Goal: Information Seeking & Learning: Check status

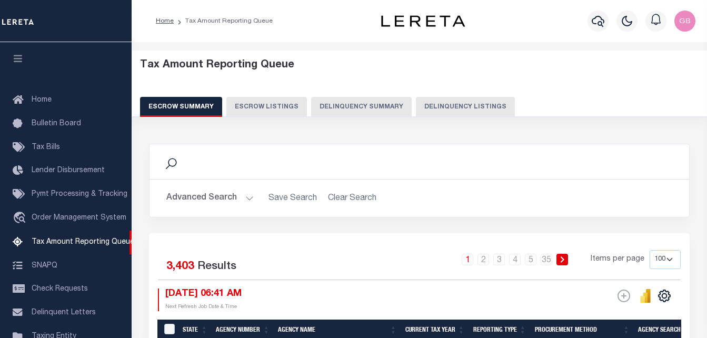
select select "100"
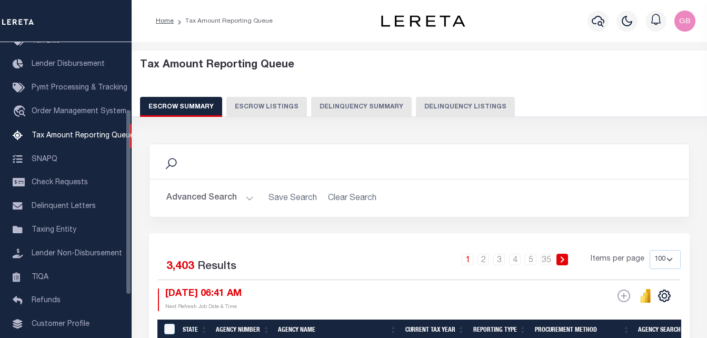
click at [427, 104] on button "Delinquency Listings" at bounding box center [465, 107] width 99 height 20
select select
select select "100"
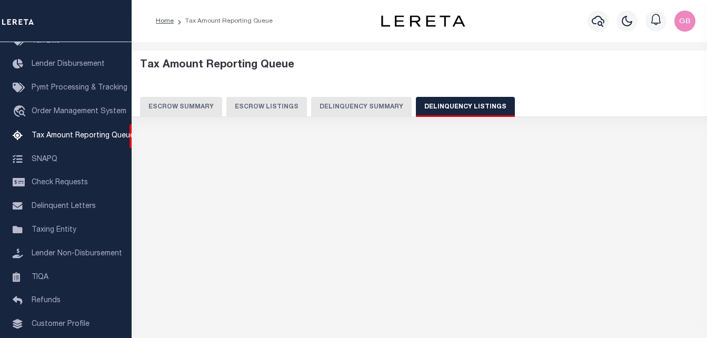
select select "100"
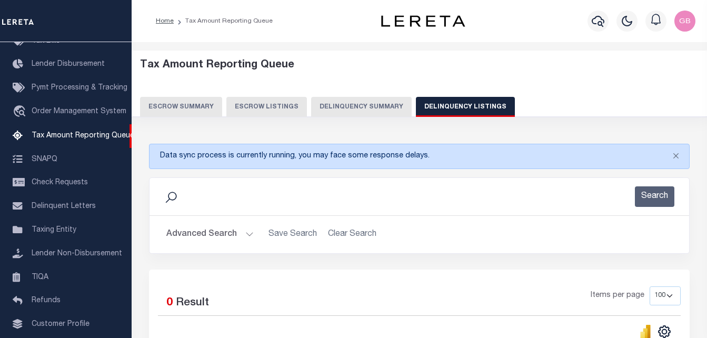
scroll to position [105, 0]
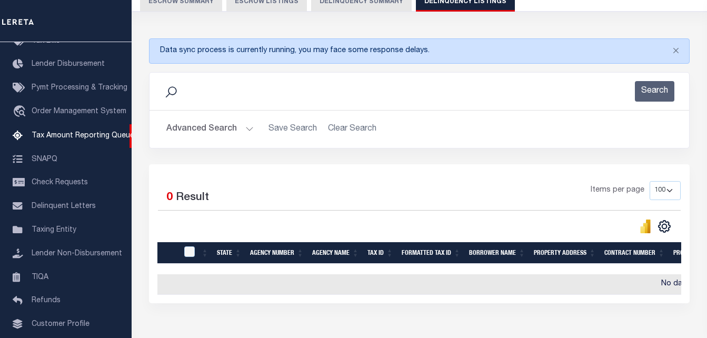
click at [247, 126] on button "Advanced Search" at bounding box center [209, 129] width 87 height 21
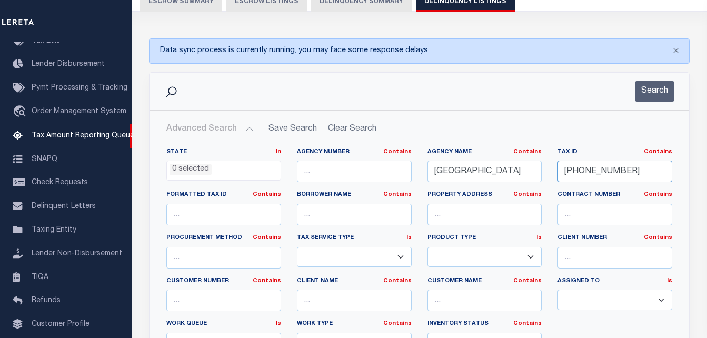
click at [592, 173] on input "[PHONE_NUMBER]" at bounding box center [614, 172] width 115 height 22
paste input "87-18-21"
click at [654, 96] on button "Search" at bounding box center [654, 91] width 39 height 21
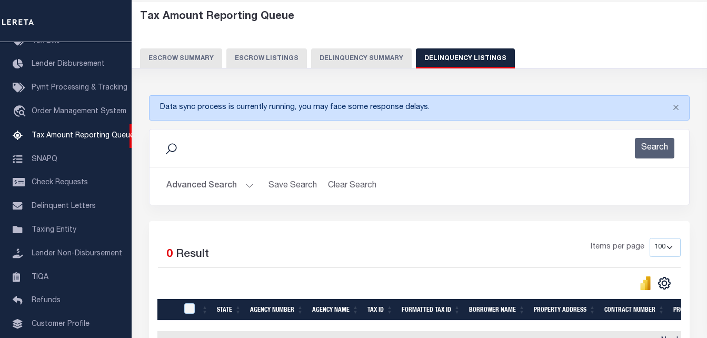
scroll to position [0, 0]
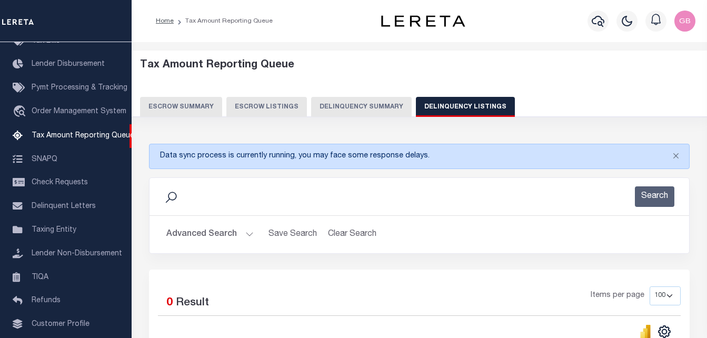
click at [247, 234] on button "Advanced Search" at bounding box center [209, 234] width 87 height 21
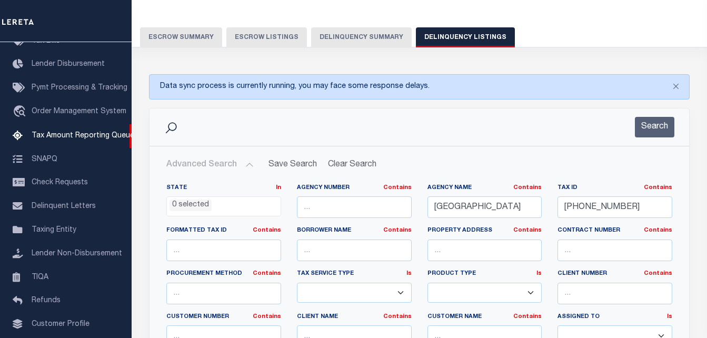
scroll to position [105, 0]
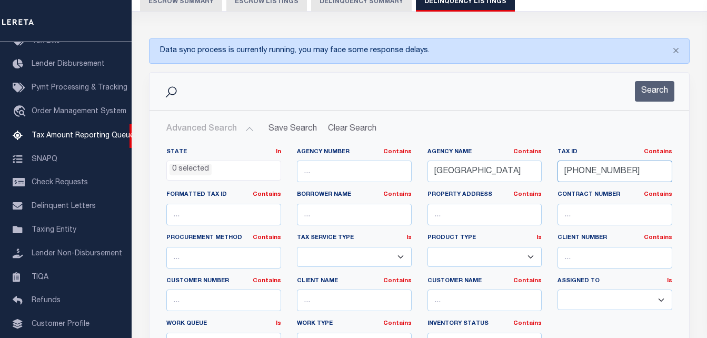
click at [581, 170] on input "[PHONE_NUMBER]" at bounding box center [614, 172] width 115 height 22
paste input "17"
click at [653, 94] on button "Search" at bounding box center [654, 91] width 39 height 21
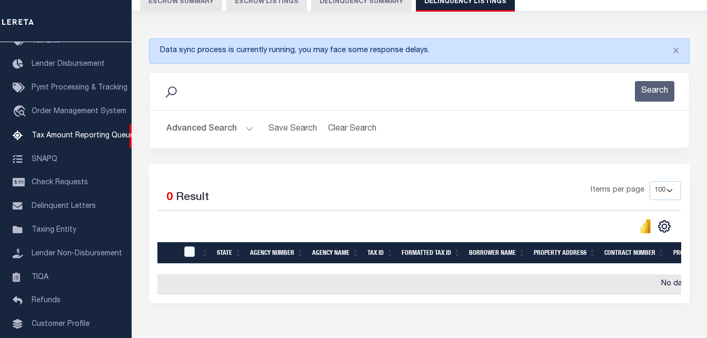
scroll to position [0, 0]
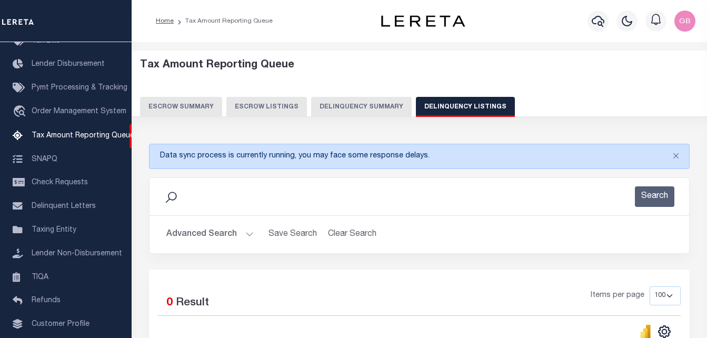
click at [247, 235] on button "Advanced Search" at bounding box center [209, 234] width 87 height 21
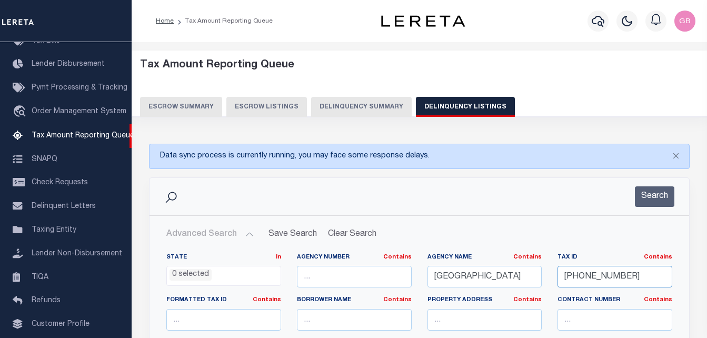
click at [598, 277] on input "[PHONE_NUMBER]" at bounding box center [614, 277] width 115 height 22
paste input "7-75"
click at [645, 198] on button "Search" at bounding box center [654, 196] width 39 height 21
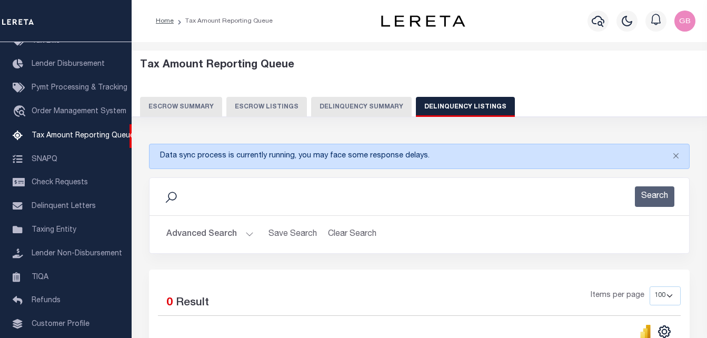
click at [245, 235] on button "Advanced Search" at bounding box center [209, 234] width 87 height 21
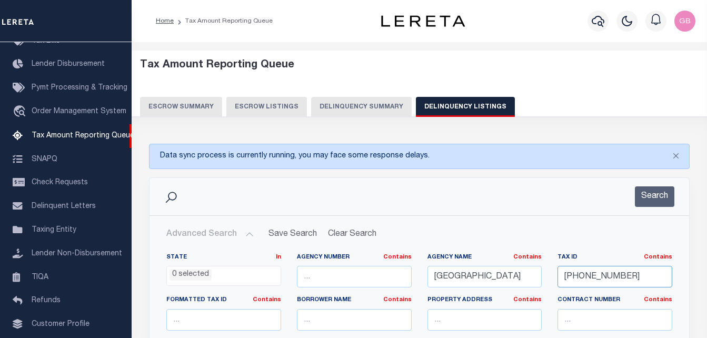
click at [589, 279] on input "[PHONE_NUMBER]" at bounding box center [614, 277] width 115 height 22
paste input "4-72"
click at [659, 201] on button "Search" at bounding box center [654, 196] width 39 height 21
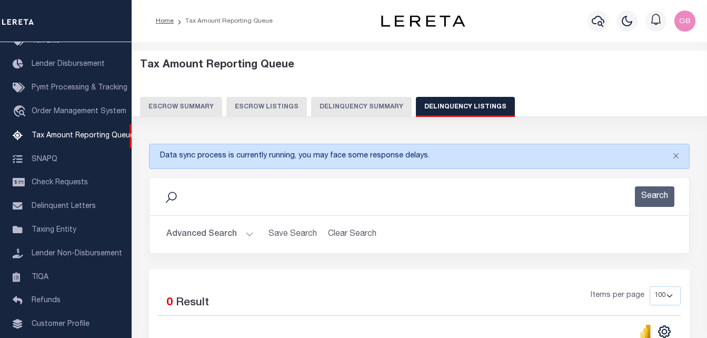
click at [244, 233] on button "Advanced Search" at bounding box center [209, 234] width 87 height 21
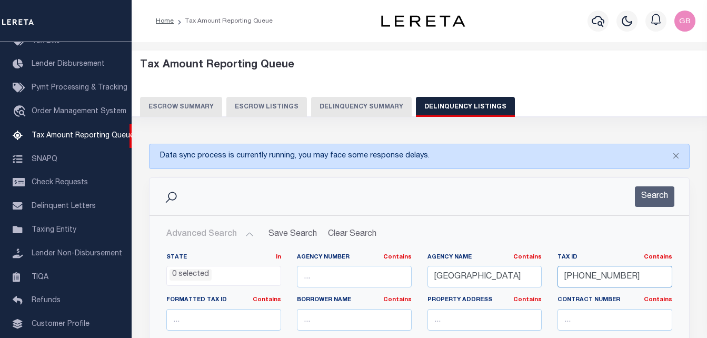
click at [580, 281] on input "[PHONE_NUMBER]" at bounding box center [614, 277] width 115 height 22
paste input "18"
click at [666, 191] on button "Search" at bounding box center [654, 196] width 39 height 21
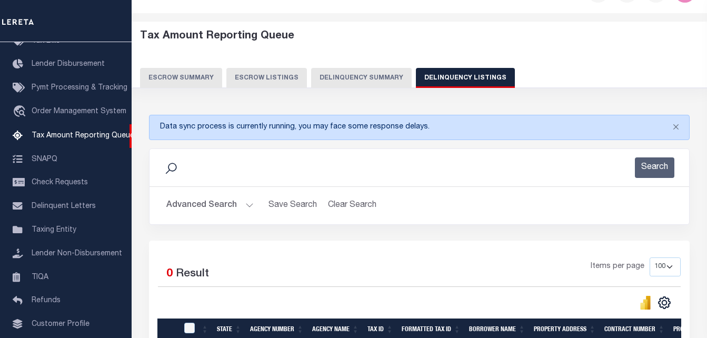
scroll to position [105, 0]
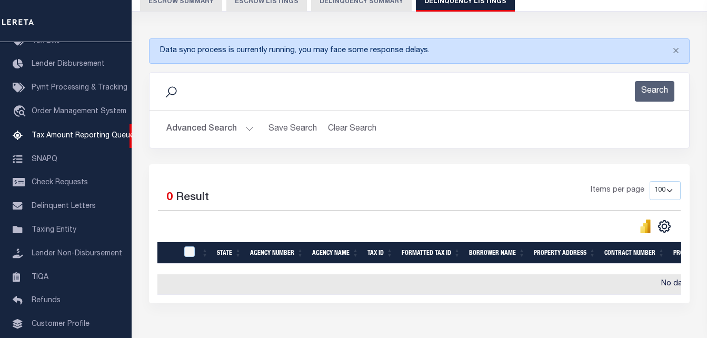
click at [244, 130] on button "Advanced Search" at bounding box center [209, 129] width 87 height 21
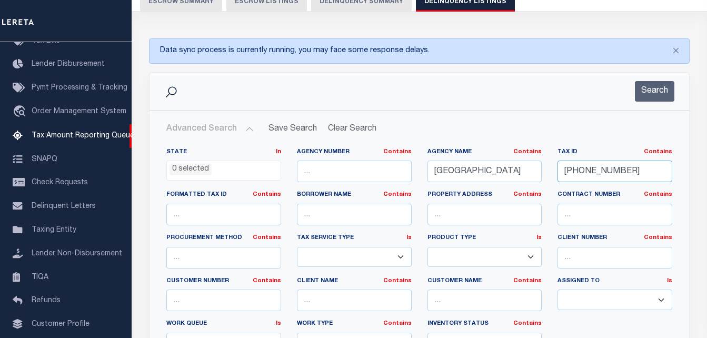
click at [591, 169] on input "[PHONE_NUMBER]" at bounding box center [614, 172] width 115 height 22
paste input "2-50"
type input "[PHONE_NUMBER]"
click at [657, 93] on button "Search" at bounding box center [654, 91] width 39 height 21
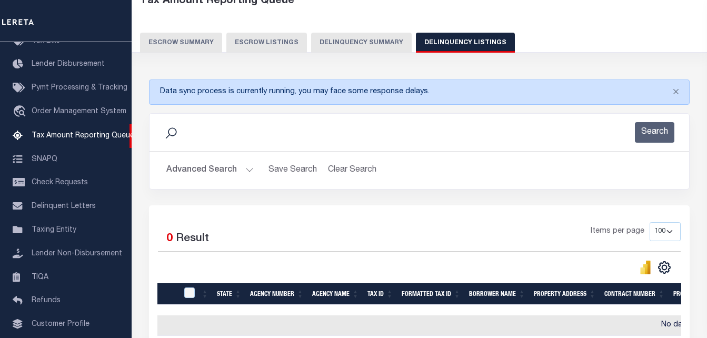
scroll to position [16, 0]
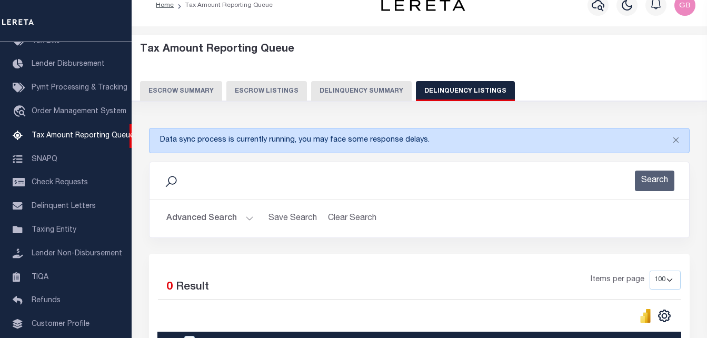
click at [244, 214] on button "Advanced Search" at bounding box center [209, 218] width 87 height 21
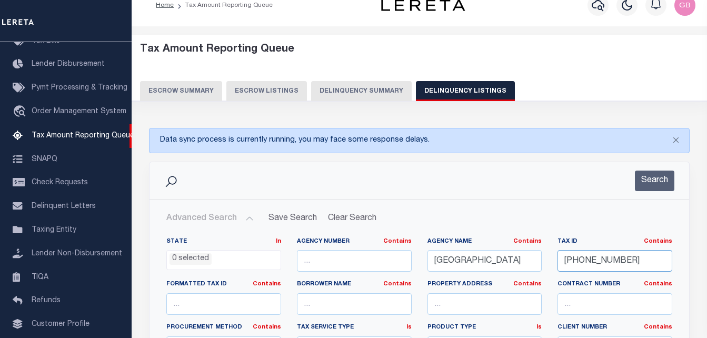
click at [572, 261] on input "[PHONE_NUMBER]" at bounding box center [614, 261] width 115 height 22
paste input "0"
click at [645, 184] on button "Search" at bounding box center [654, 181] width 39 height 21
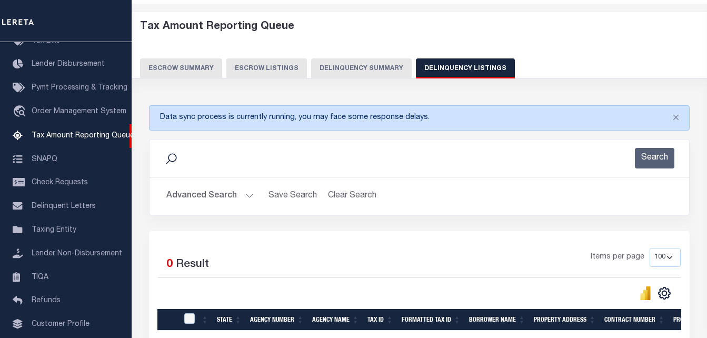
scroll to position [0, 0]
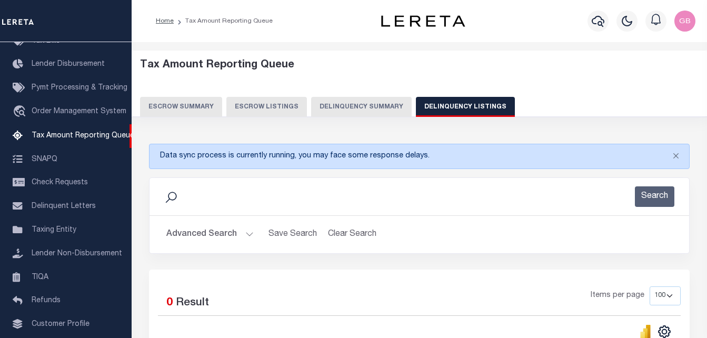
click at [248, 232] on button "Advanced Search" at bounding box center [209, 234] width 87 height 21
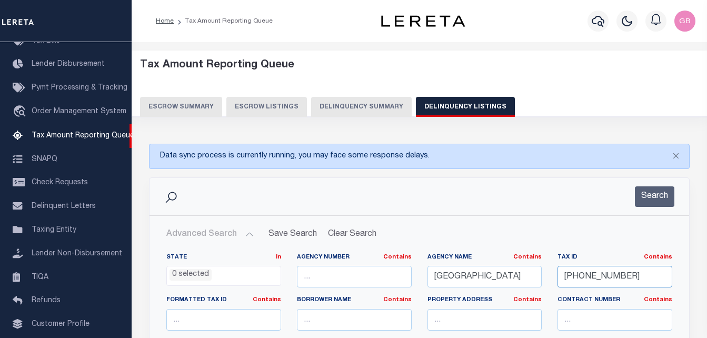
click at [580, 276] on input "[PHONE_NUMBER]" at bounding box center [614, 277] width 115 height 22
paste input "1-28"
type input "[PHONE_NUMBER]"
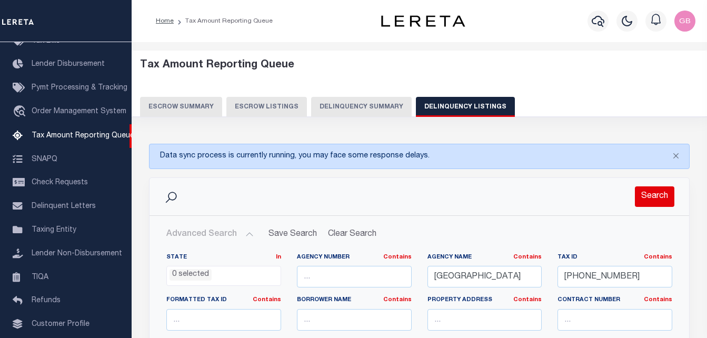
click at [659, 194] on button "Search" at bounding box center [654, 196] width 39 height 21
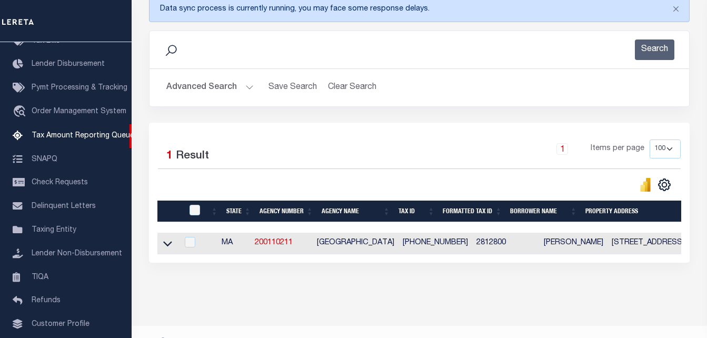
scroll to position [158, 0]
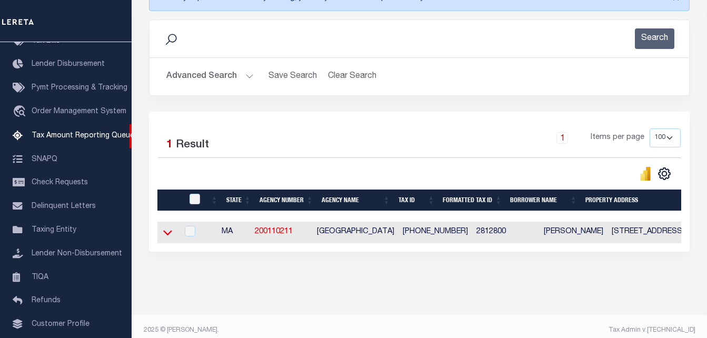
click at [163, 234] on icon at bounding box center [167, 232] width 9 height 11
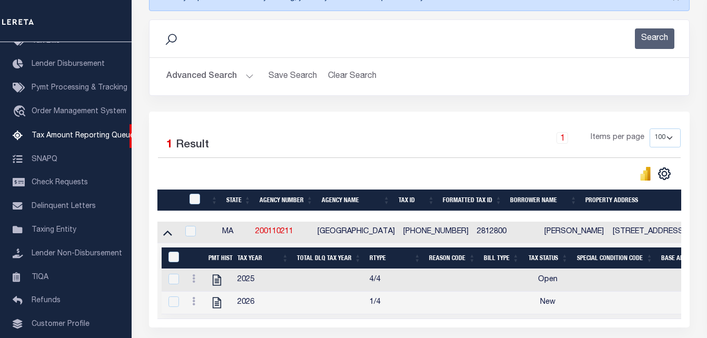
scroll to position [211, 0]
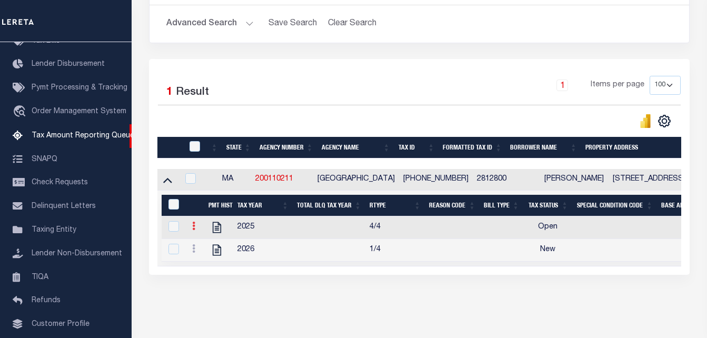
click at [194, 230] on icon at bounding box center [193, 226] width 3 height 8
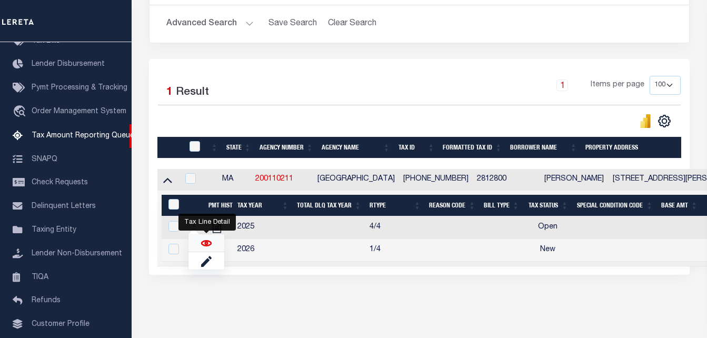
click at [206, 244] on img "" at bounding box center [206, 243] width 11 height 11
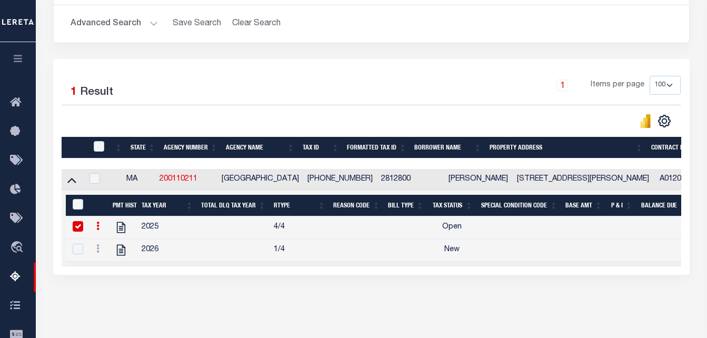
click at [96, 230] on icon at bounding box center [97, 226] width 3 height 8
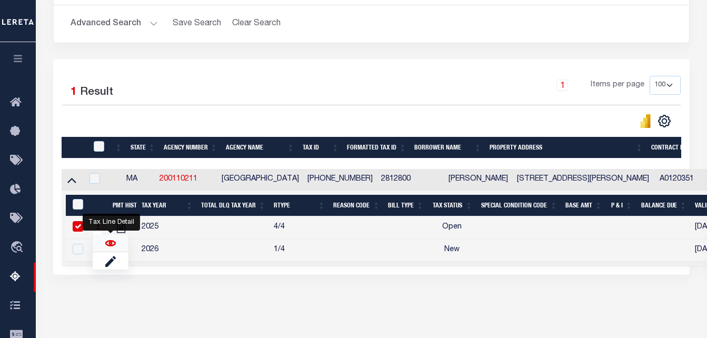
click at [107, 247] on img "" at bounding box center [110, 243] width 11 height 11
checkbox input "false"
